Goal: Transaction & Acquisition: Purchase product/service

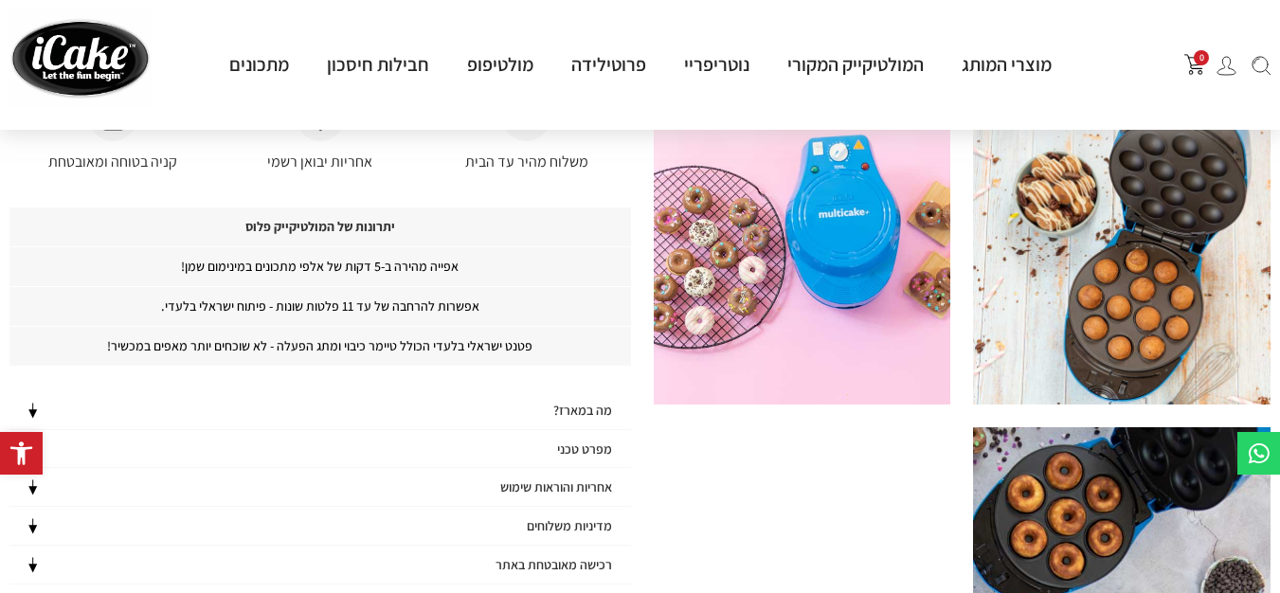
scroll to position [700, 0]
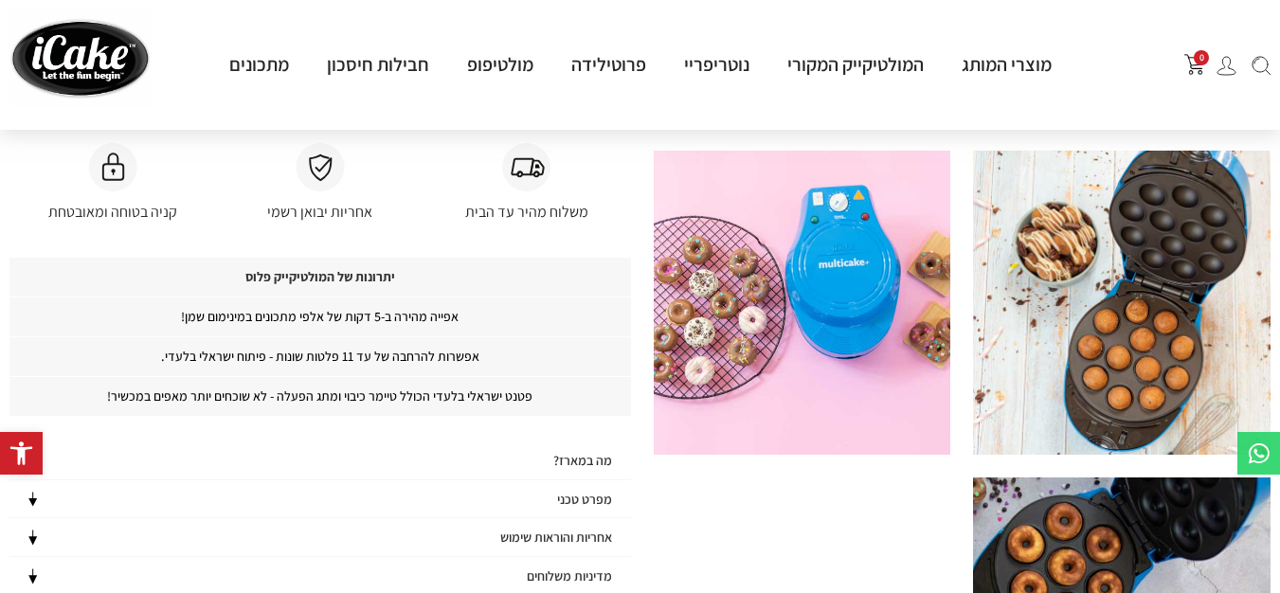
click at [1266, 453] on icon at bounding box center [1259, 454] width 24 height 24
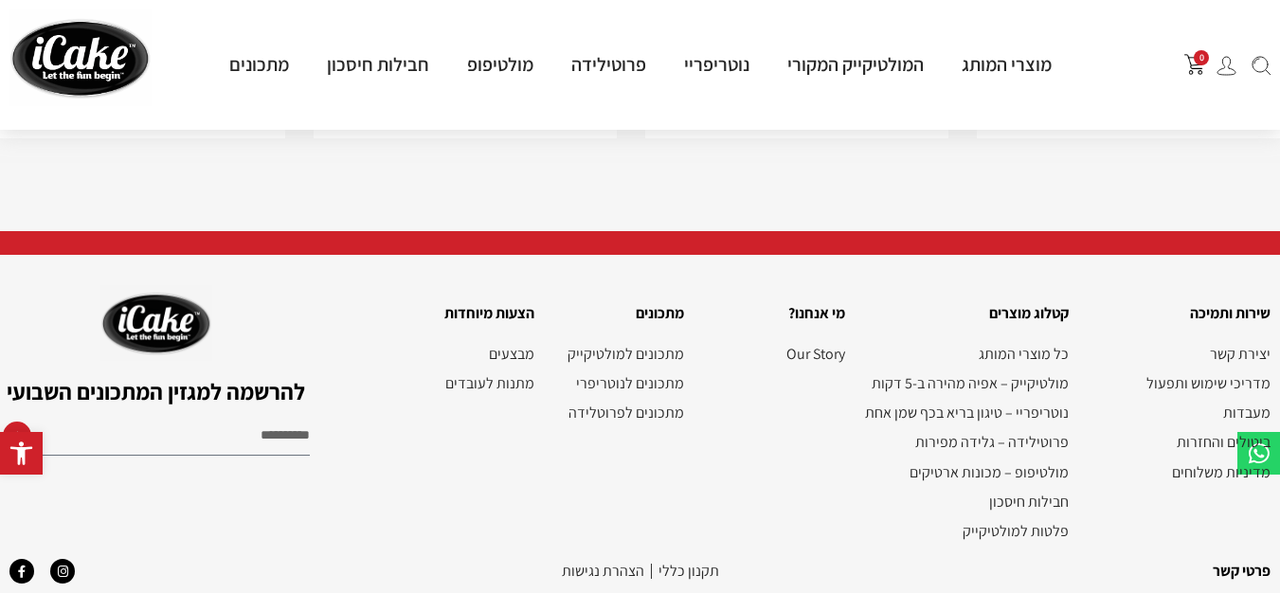
scroll to position [2087, 1]
click at [917, 385] on link "מולטיקייק – אפיה מהירה ב-5 דקות" at bounding box center [965, 383] width 205 height 18
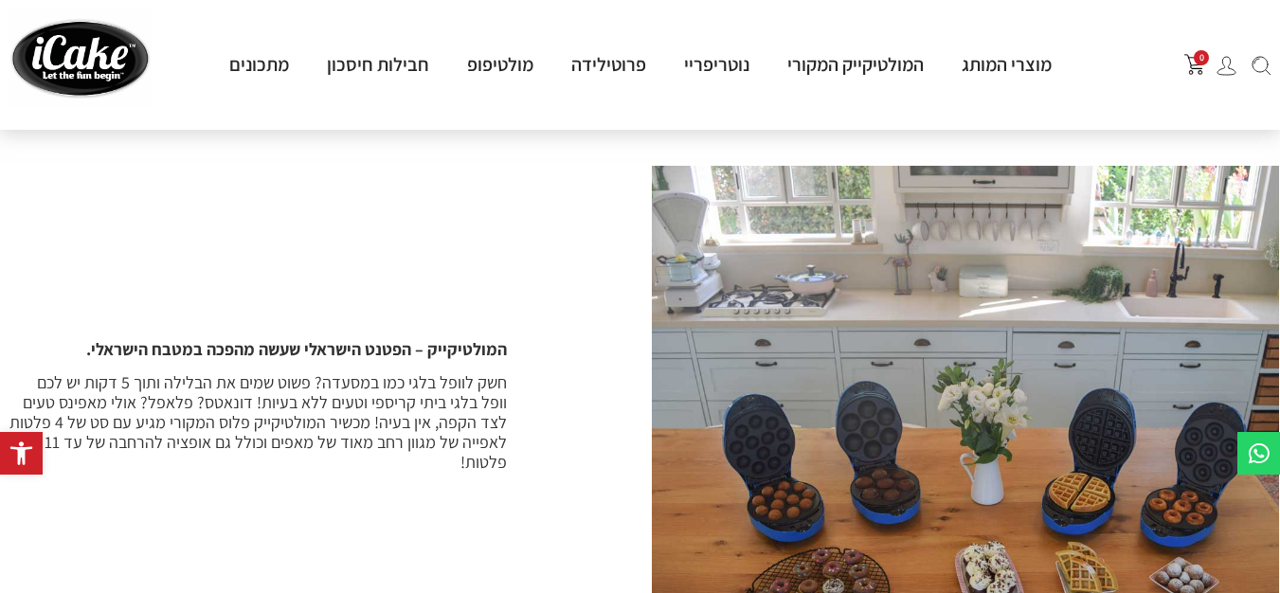
scroll to position [1789, 1]
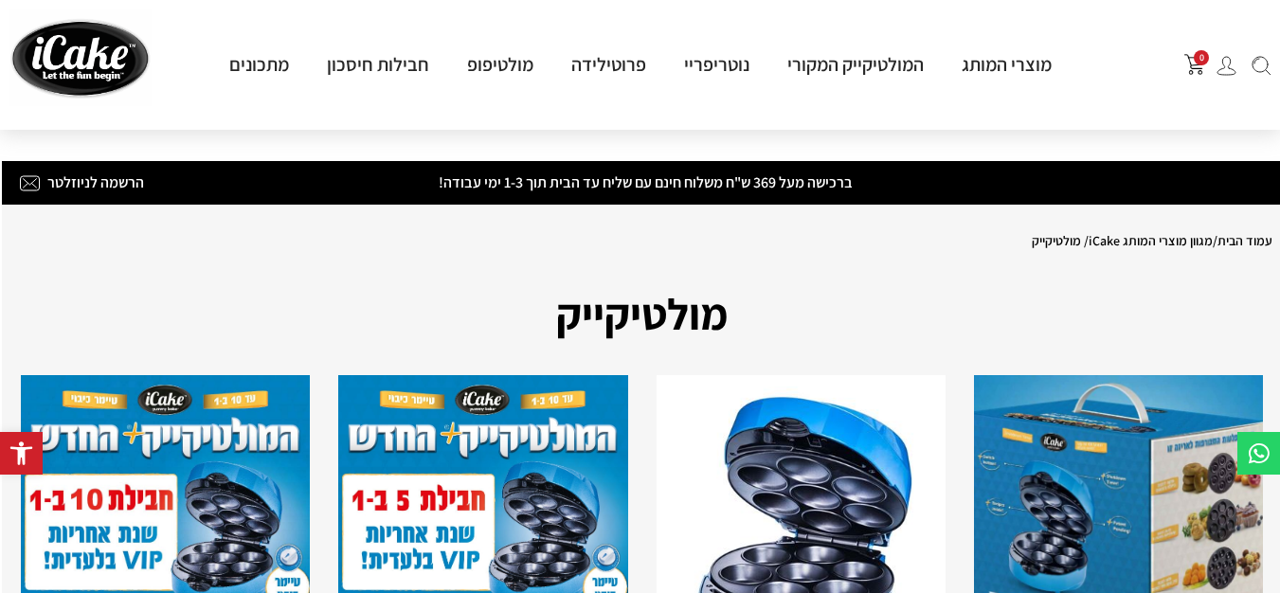
scroll to position [65, -2]
